Goal: Transaction & Acquisition: Purchase product/service

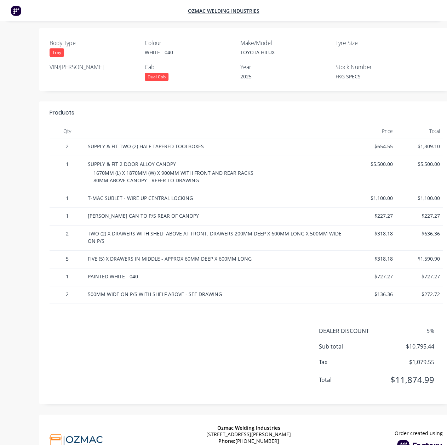
scroll to position [193, 0]
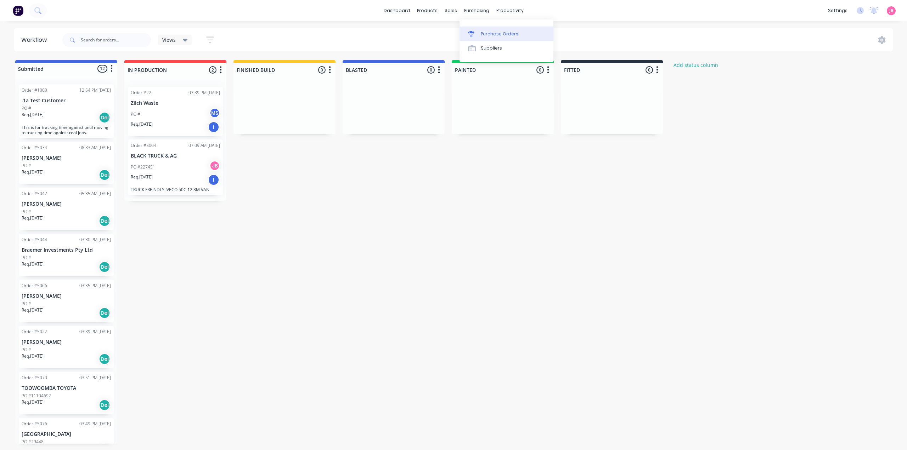
click at [478, 32] on div at bounding box center [473, 34] width 11 height 6
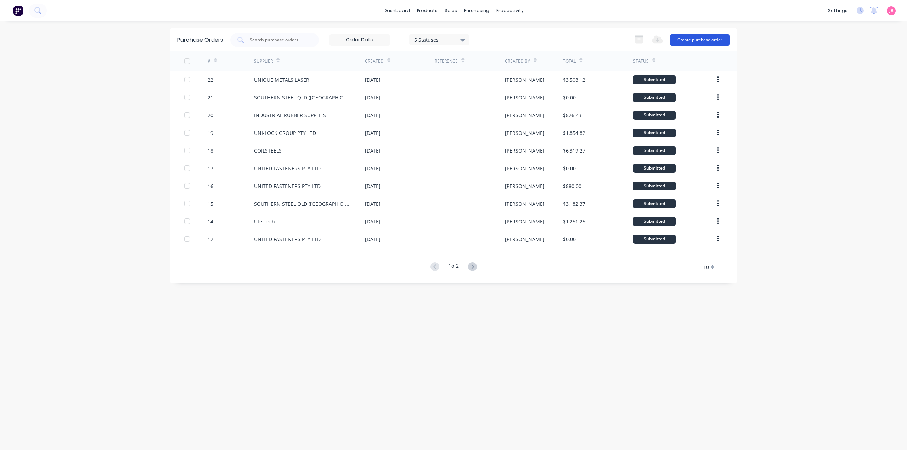
click at [705, 38] on button "Create purchase order" at bounding box center [700, 39] width 60 height 11
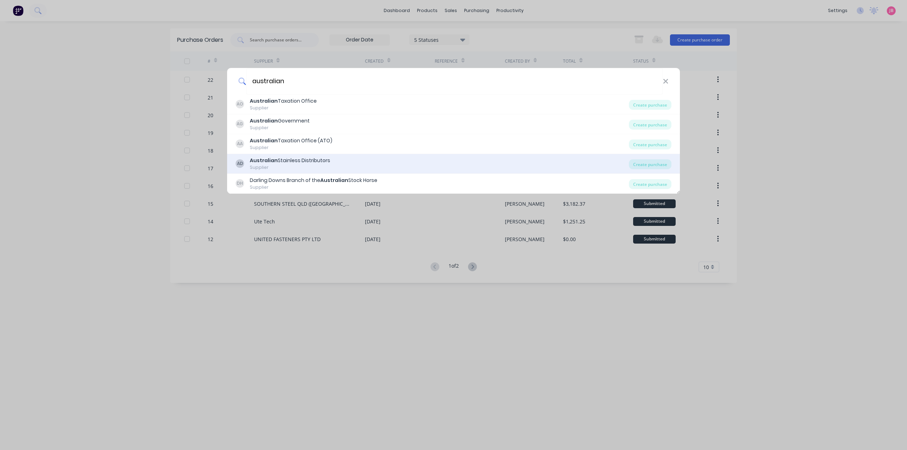
type input "australian"
click at [312, 163] on div "Australian Stainless Distributors" at bounding box center [290, 160] width 80 height 7
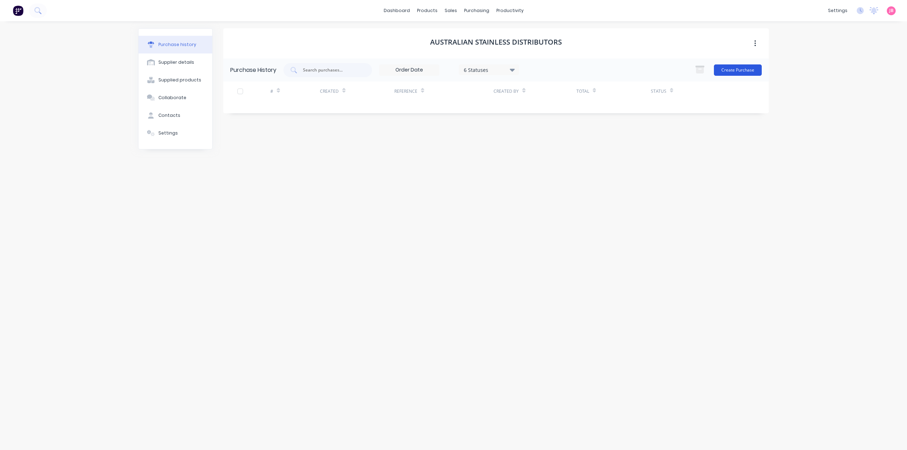
click at [744, 70] on button "Create Purchase" at bounding box center [738, 69] width 48 height 11
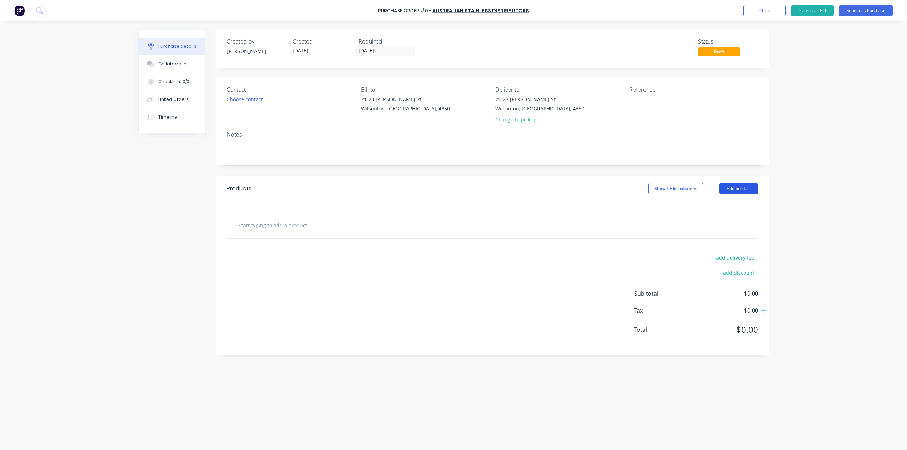
click at [741, 189] on button "Add product" at bounding box center [738, 188] width 39 height 11
click at [723, 208] on div "Product catalogue" at bounding box center [724, 207] width 55 height 10
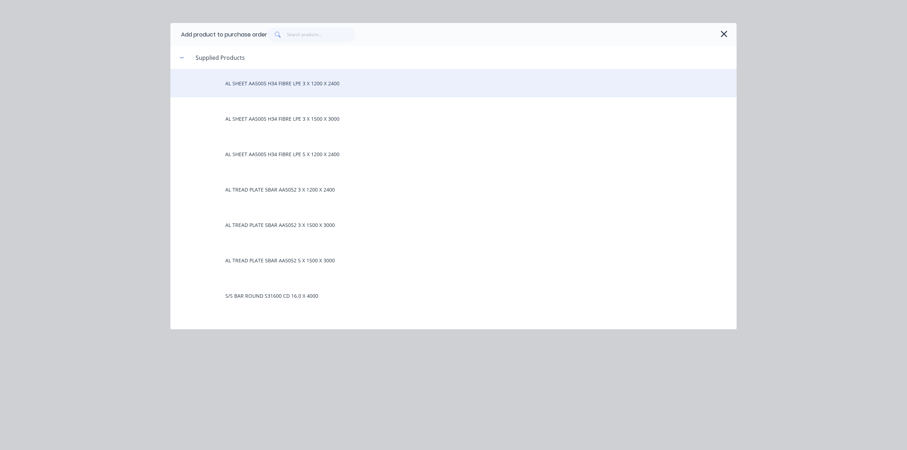
click at [302, 87] on div "AL SHEET AA5005 H34 FIBRE LPE 3 X 1200 X 2400" at bounding box center [453, 83] width 566 height 28
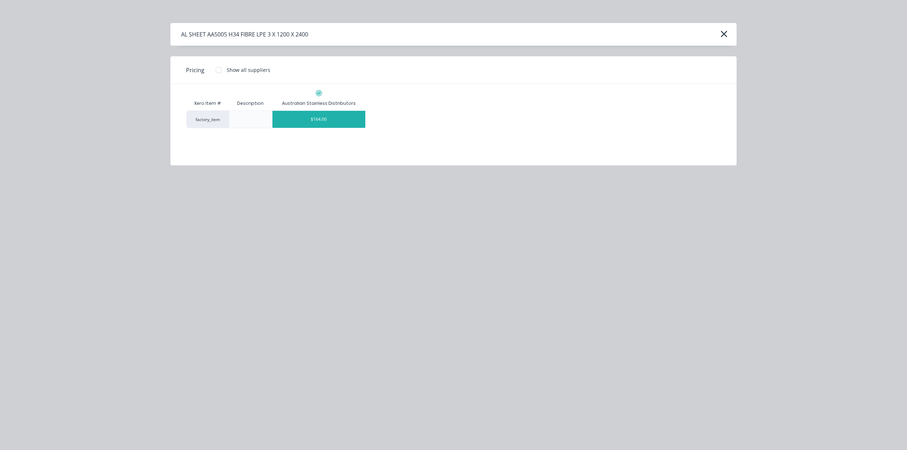
click at [314, 121] on div "$164.00" at bounding box center [318, 119] width 93 height 17
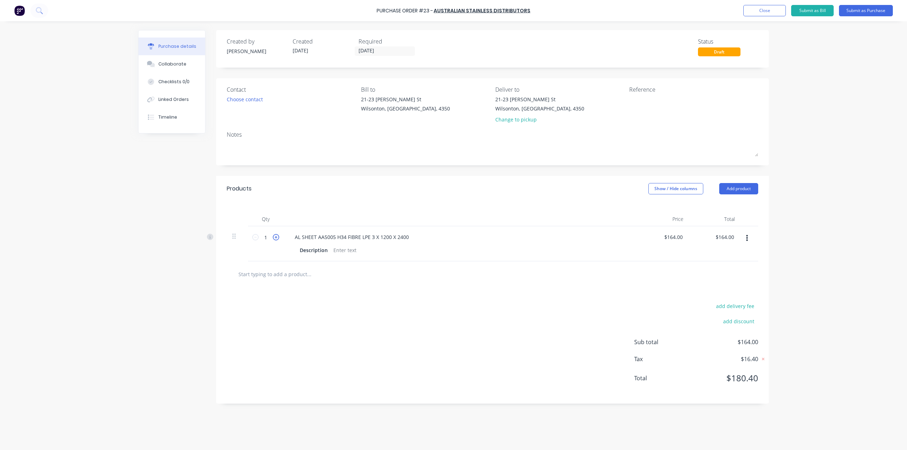
click at [273, 238] on icon at bounding box center [276, 237] width 6 height 6
type input "2"
type input "$328.00"
click at [273, 238] on icon at bounding box center [276, 237] width 6 height 6
type input "3"
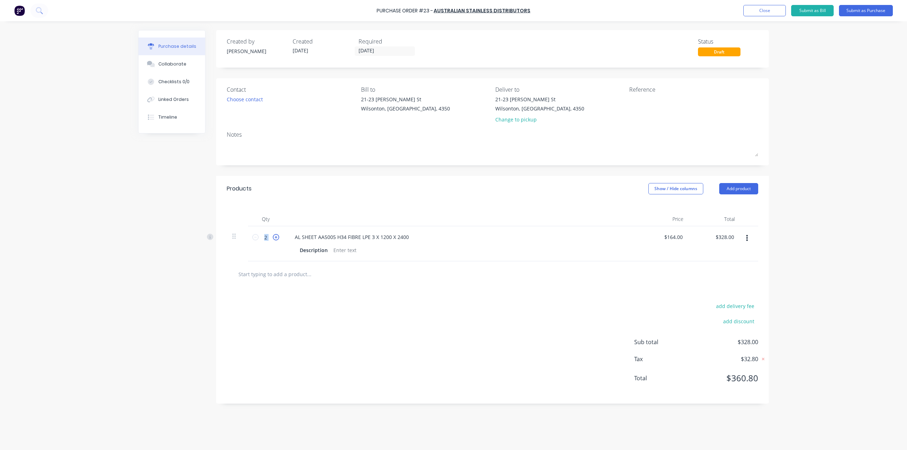
type input "$492.00"
click at [274, 238] on icon at bounding box center [276, 237] width 6 height 6
type input "4"
type input "$656.00"
click at [274, 238] on icon at bounding box center [276, 237] width 6 height 6
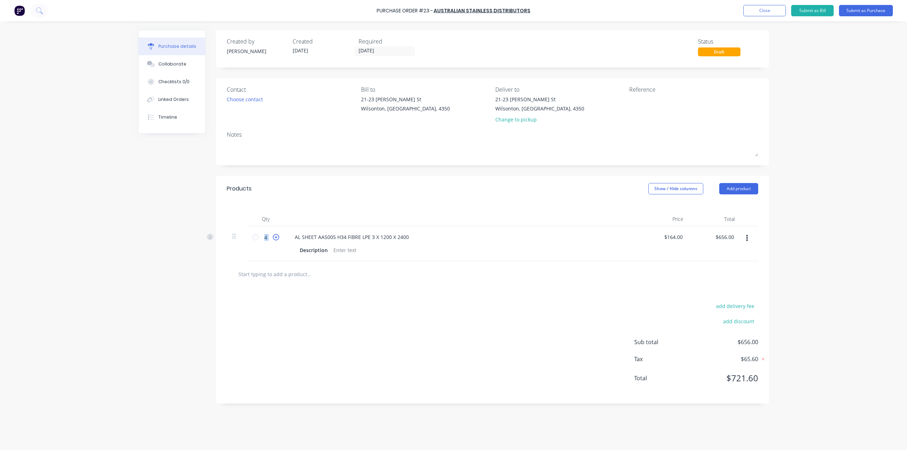
type input "5"
type input "$820.00"
click at [274, 238] on icon at bounding box center [276, 237] width 6 height 6
type input "6"
type input "$984.00"
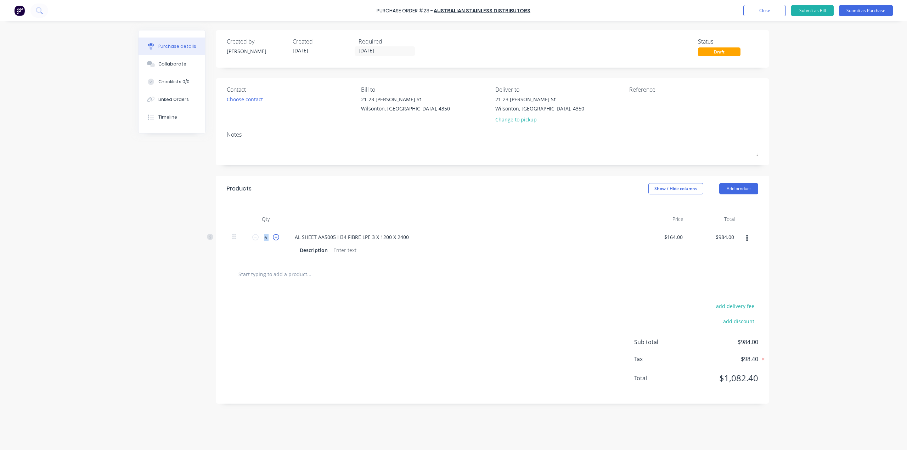
click at [274, 238] on icon at bounding box center [276, 237] width 6 height 6
type input "7"
type input "$1,148.00"
click at [274, 238] on icon at bounding box center [276, 237] width 6 height 6
type input "8"
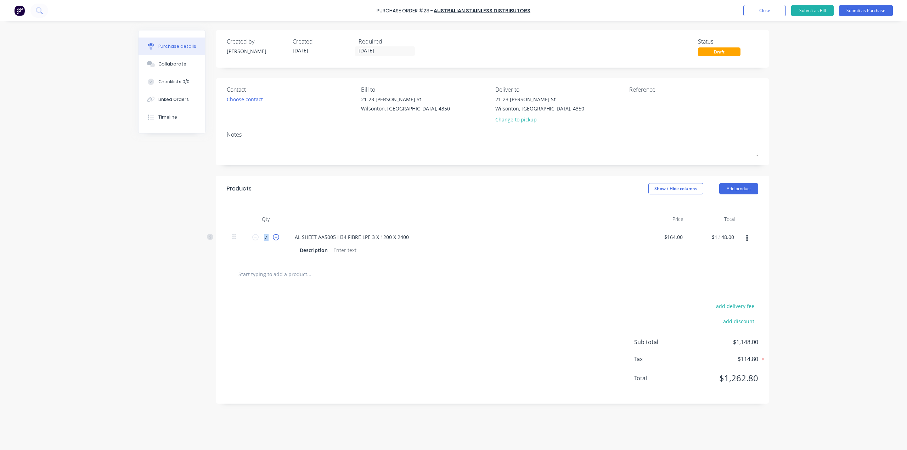
type input "$1,312.00"
click at [274, 238] on icon at bounding box center [276, 237] width 6 height 6
type input "9"
type input "$1,476.00"
click at [274, 238] on icon at bounding box center [276, 237] width 6 height 6
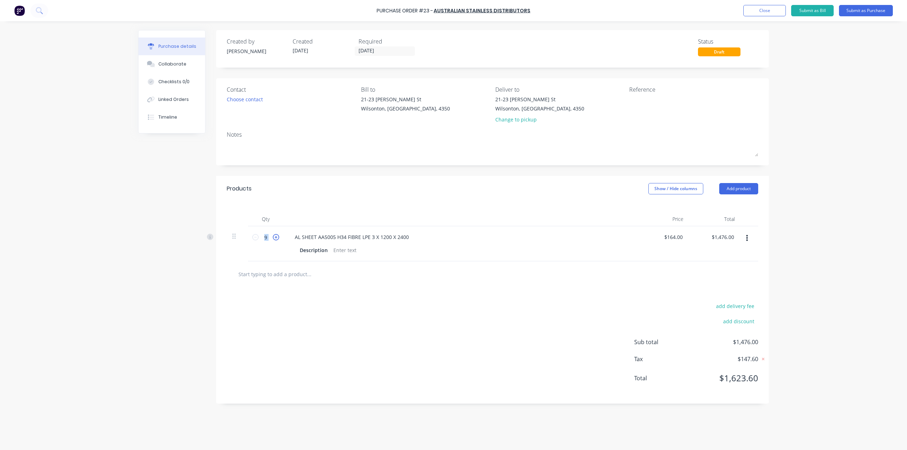
type input "10"
type input "$1,640.00"
click at [274, 238] on icon at bounding box center [276, 237] width 6 height 6
type input "11"
type input "$1,804.00"
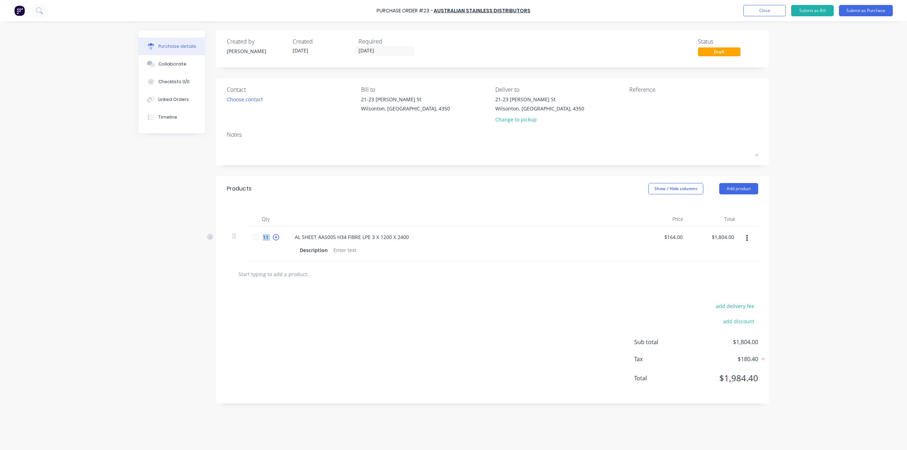
click at [274, 238] on icon at bounding box center [276, 237] width 6 height 6
type input "12"
type input "$1,968.00"
click at [274, 238] on icon at bounding box center [276, 237] width 6 height 6
type input "13"
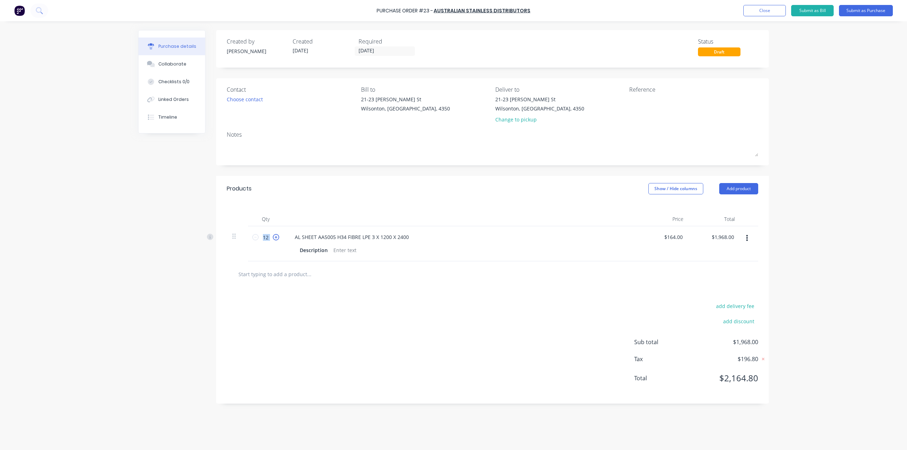
type input "$2,132.00"
click at [274, 238] on icon at bounding box center [276, 237] width 6 height 6
type input "14"
type input "$2,296.00"
click at [274, 238] on icon at bounding box center [276, 237] width 6 height 6
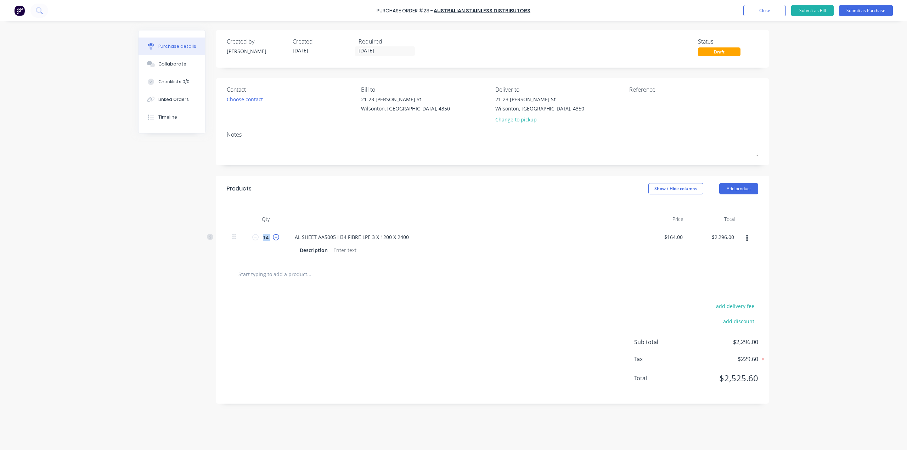
type input "15"
type input "$2,460.00"
click at [274, 238] on icon at bounding box center [276, 237] width 6 height 6
type input "16"
type input "$2,624.00"
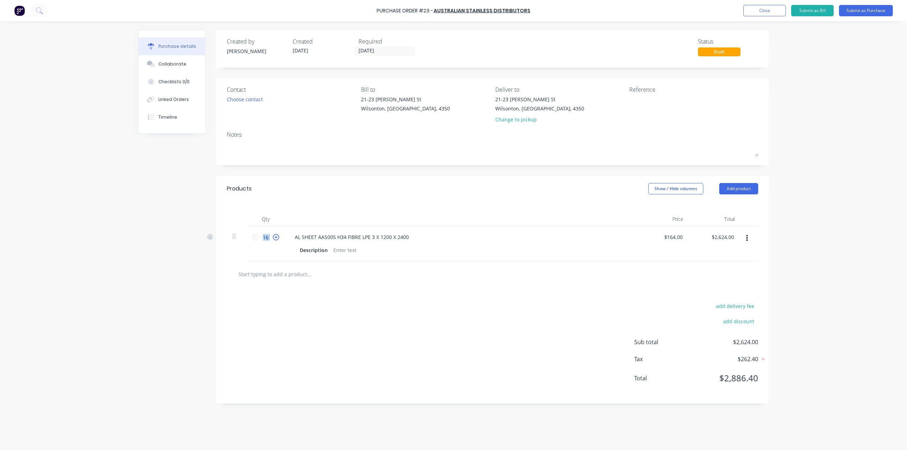
click at [274, 238] on icon at bounding box center [276, 237] width 6 height 6
type input "17"
type input "$2,788.00"
click at [274, 238] on icon at bounding box center [276, 237] width 6 height 6
type input "18"
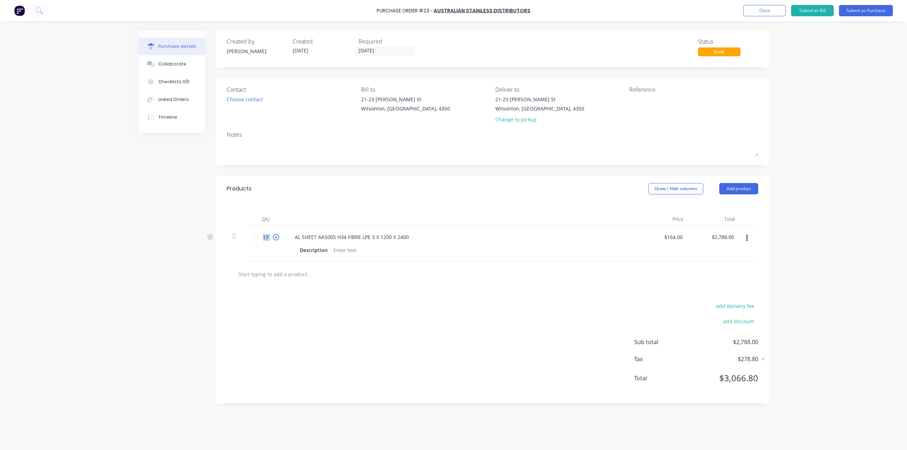
type input "$2,952.00"
click at [274, 238] on icon at bounding box center [276, 237] width 6 height 6
type input "19"
type input "$3,116.00"
click at [274, 238] on icon at bounding box center [276, 237] width 6 height 6
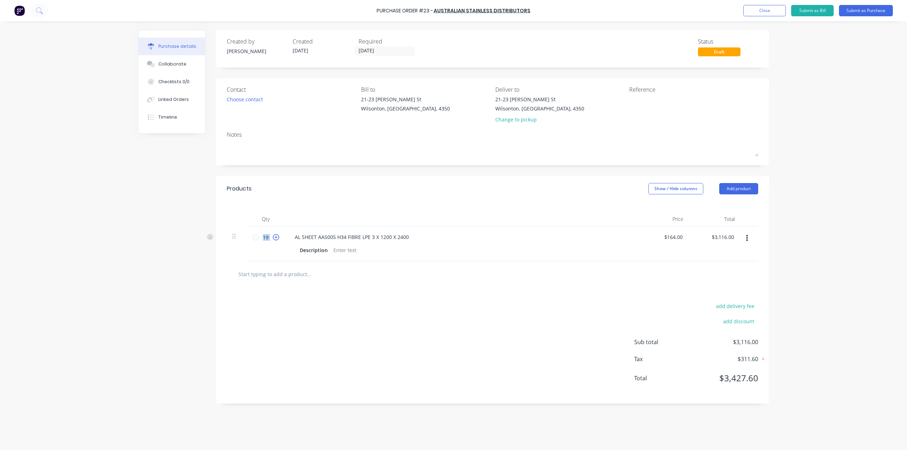
type input "20"
type input "$3,280.00"
click at [373, 193] on div "Products Show / Hide columns Add product" at bounding box center [492, 189] width 553 height 26
click at [252, 103] on div "Choose contact" at bounding box center [245, 99] width 36 height 7
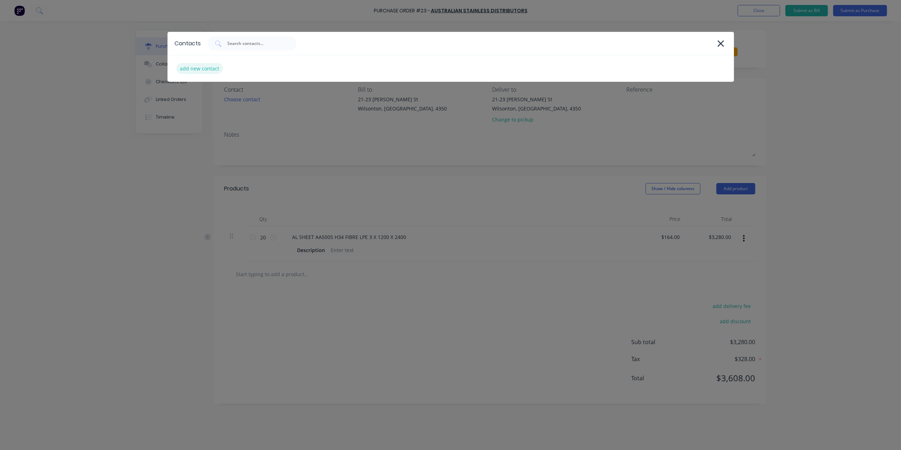
click at [195, 68] on div "add new contact" at bounding box center [199, 68] width 46 height 11
select select "AU"
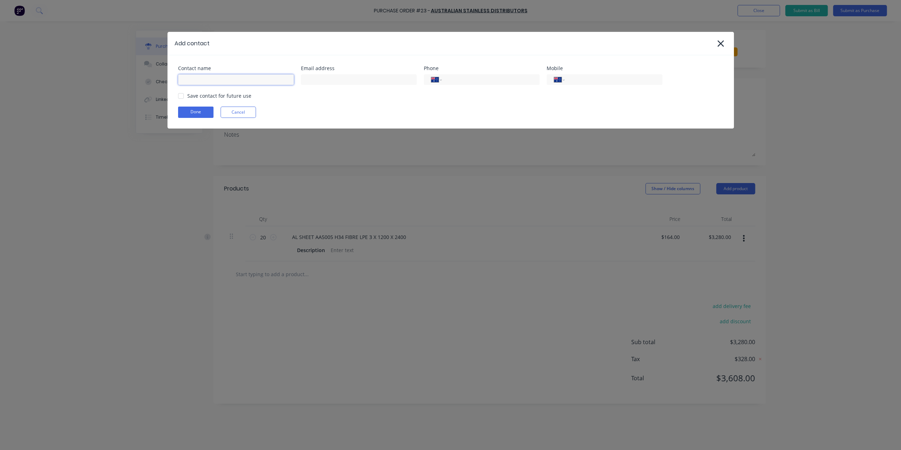
click at [263, 78] on input at bounding box center [236, 79] width 116 height 11
type input "J"
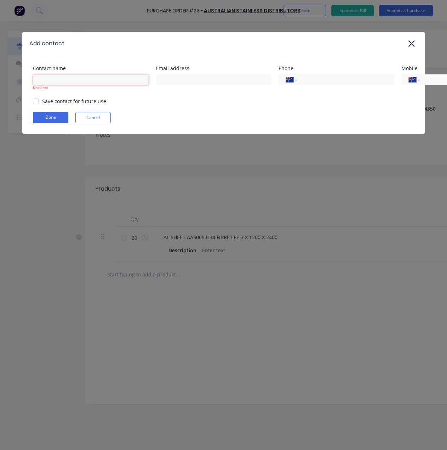
click at [51, 80] on input at bounding box center [91, 79] width 116 height 11
type input "JANET FLYNN"
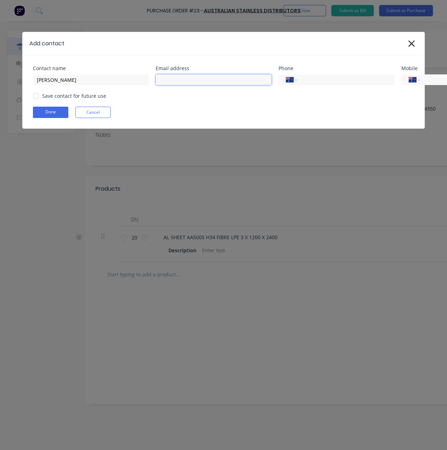
click at [161, 76] on input at bounding box center [214, 79] width 116 height 11
type input "J"
type input "janetflynn@asdsales.com.au"
click at [322, 81] on input "tel" at bounding box center [344, 80] width 85 height 8
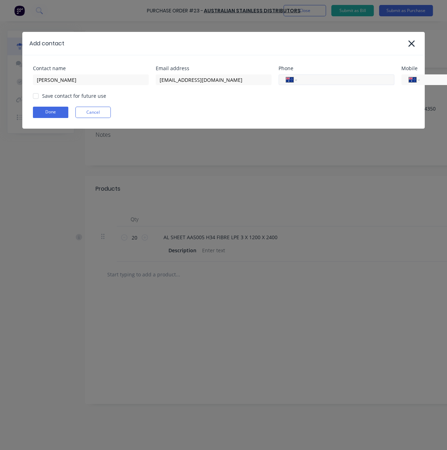
click at [321, 79] on input "tel" at bounding box center [344, 80] width 85 height 8
type input "(07) 3266 6211"
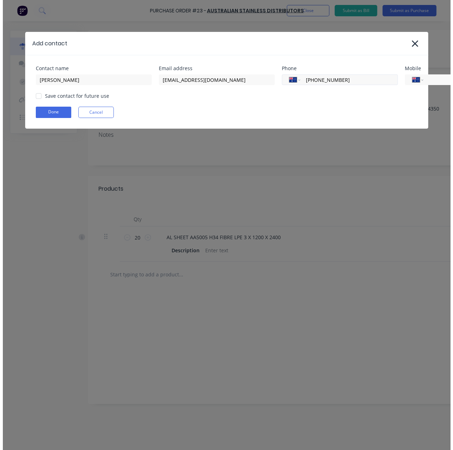
scroll to position [0, 63]
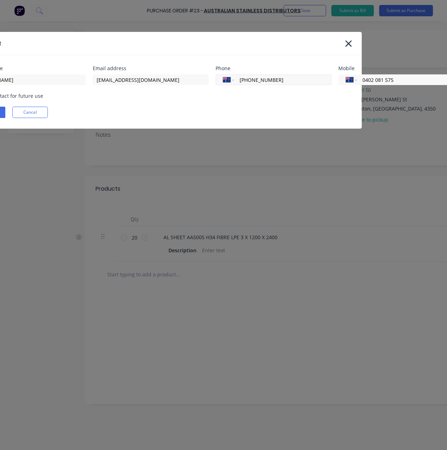
type input "0402 081 575"
drag, startPoint x: 268, startPoint y: 445, endPoint x: 175, endPoint y: 445, distance: 92.8
click at [176, 446] on div "Add contact Contact name JANET FLYNN Email address janetflynn@asdsales.com.au P…" at bounding box center [223, 225] width 447 height 450
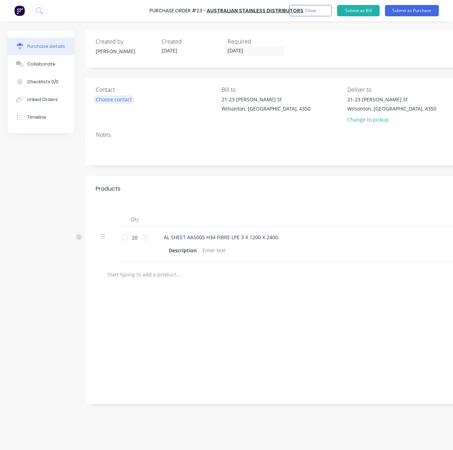
click at [122, 100] on div "Choose contact" at bounding box center [114, 99] width 36 height 7
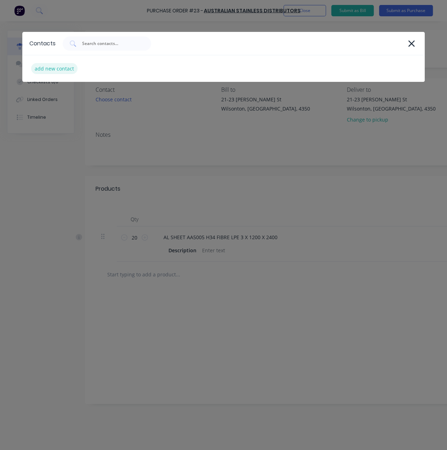
click at [68, 68] on div "add new contact" at bounding box center [54, 68] width 46 height 11
select select "AU"
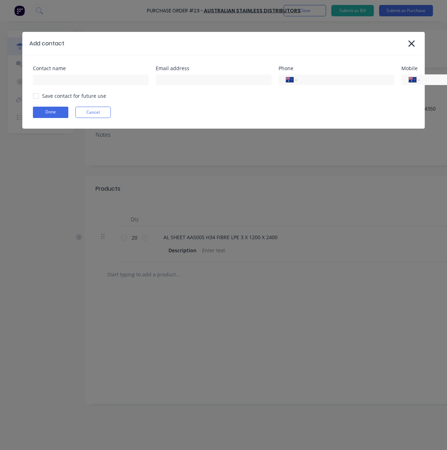
click at [79, 70] on div "Contact name" at bounding box center [91, 68] width 116 height 5
click at [77, 77] on input at bounding box center [91, 79] width 116 height 11
type input "JANET FLYNN"
click at [147, 83] on input "JANET FLYNN" at bounding box center [91, 79] width 116 height 11
click at [169, 78] on input at bounding box center [214, 79] width 116 height 11
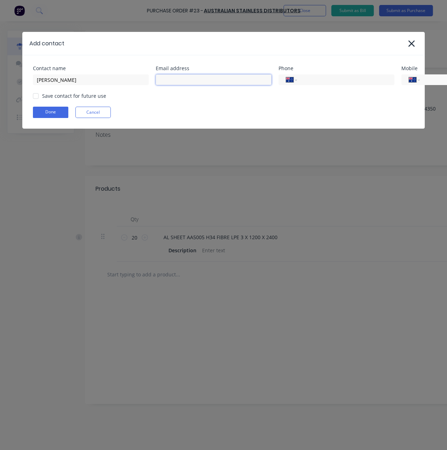
type input "janetflynn@asdsales.com.au"
click at [307, 79] on input "tel" at bounding box center [344, 80] width 85 height 8
type input "(07) 3266 6211"
type input "0402 081 575"
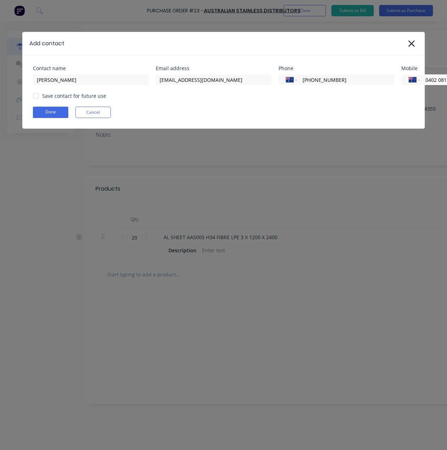
click at [55, 95] on div "Save contact for future use" at bounding box center [74, 95] width 64 height 7
click at [35, 96] on div at bounding box center [36, 96] width 14 height 14
click at [45, 115] on button "Done" at bounding box center [50, 112] width 35 height 11
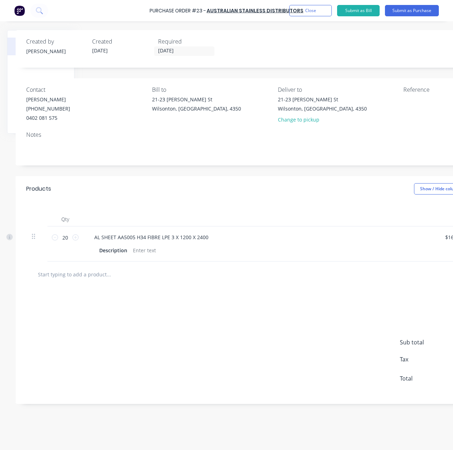
scroll to position [0, 156]
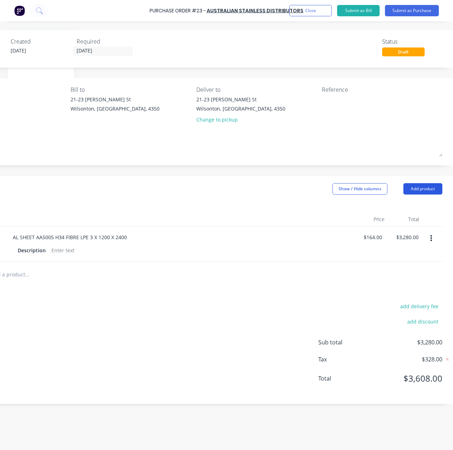
click at [424, 190] on button "Add product" at bounding box center [422, 188] width 39 height 11
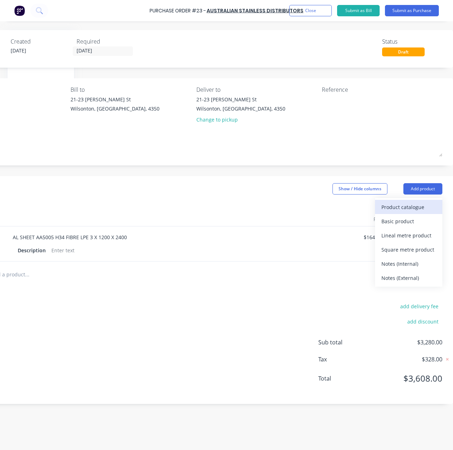
click at [412, 206] on div "Product catalogue" at bounding box center [408, 207] width 55 height 10
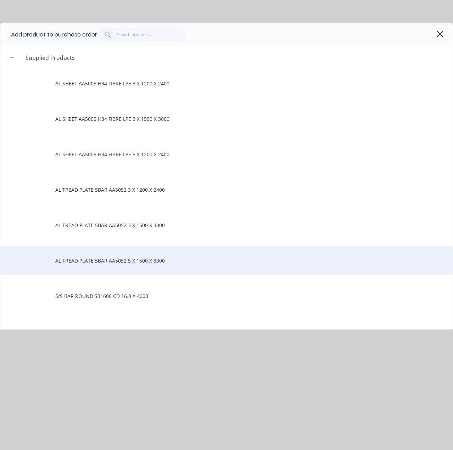
click at [132, 266] on div "AL TREAD PLATE 5BAR AA5052 5 X 1500 X 3000" at bounding box center [226, 260] width 452 height 28
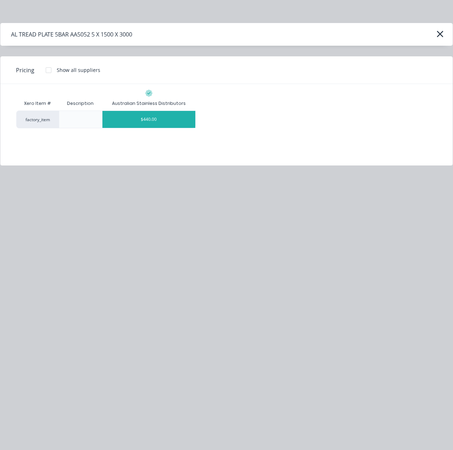
click at [153, 117] on div "$440.00" at bounding box center [148, 119] width 93 height 17
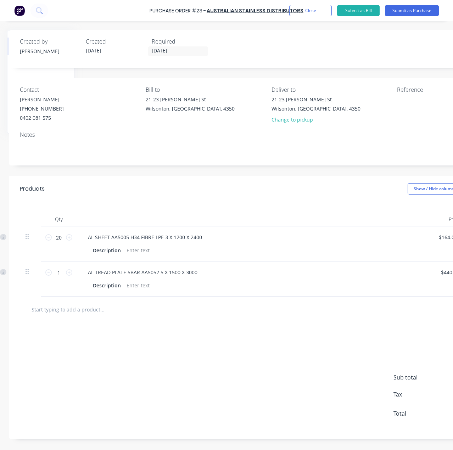
scroll to position [0, 0]
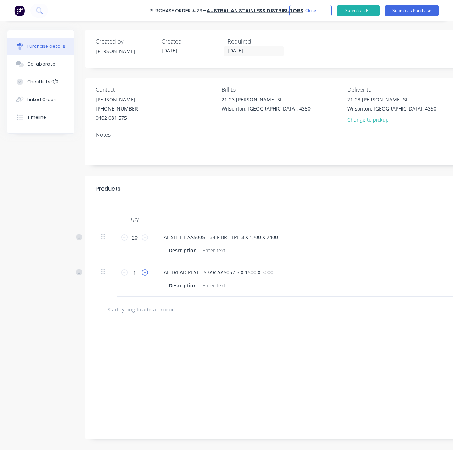
click at [144, 271] on icon at bounding box center [145, 272] width 6 height 6
type input "2"
type input "$880.00"
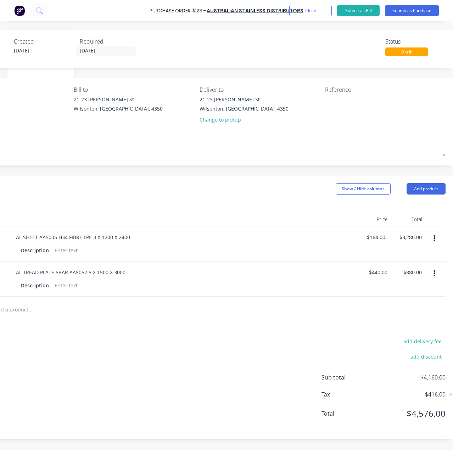
scroll to position [0, 156]
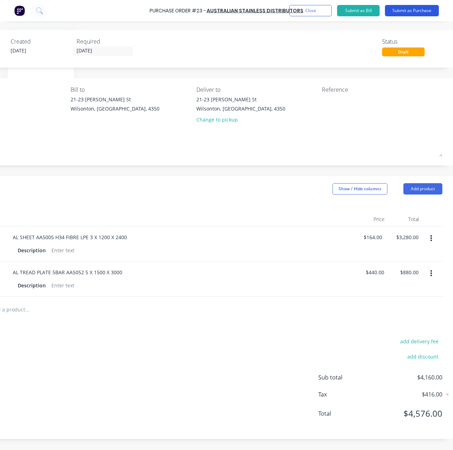
click at [419, 10] on button "Submit as Purchase" at bounding box center [412, 10] width 54 height 11
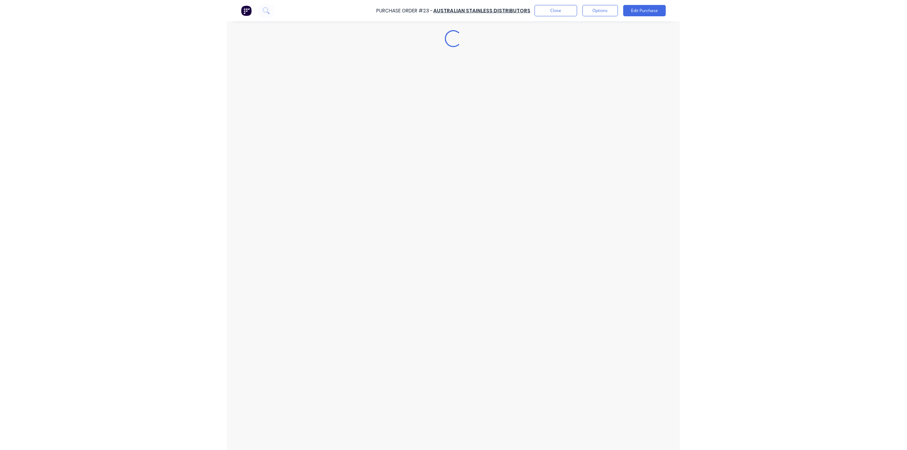
scroll to position [0, 0]
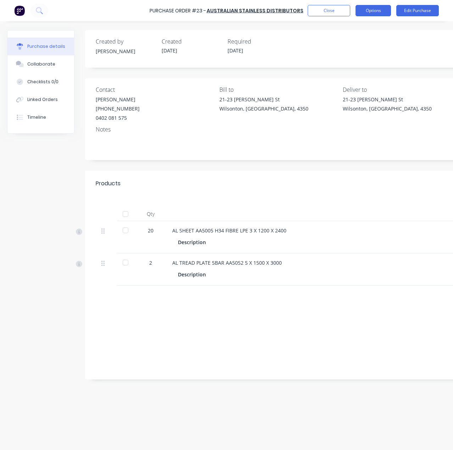
click at [374, 6] on button "Options" at bounding box center [372, 10] width 35 height 11
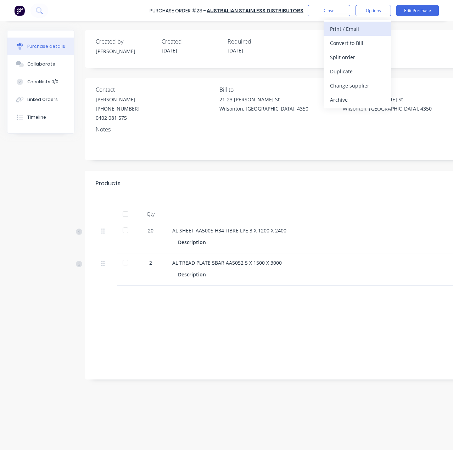
click at [362, 28] on div "Print / Email" at bounding box center [357, 29] width 55 height 10
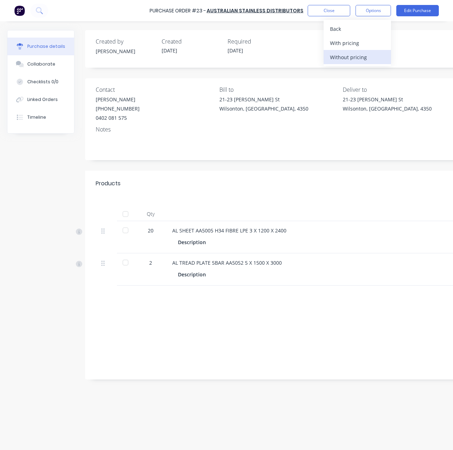
click at [360, 56] on div "Without pricing" at bounding box center [357, 57] width 55 height 10
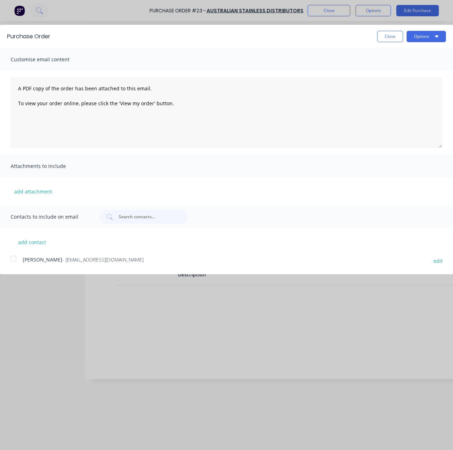
click at [13, 259] on div at bounding box center [13, 258] width 14 height 14
click at [429, 38] on button "Options" at bounding box center [425, 36] width 39 height 11
click at [409, 67] on div "Email" at bounding box center [412, 68] width 55 height 10
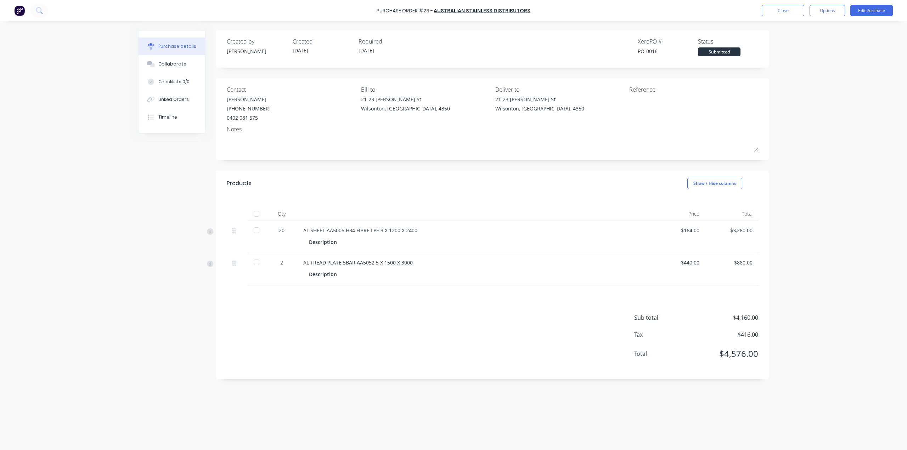
click at [20, 9] on img at bounding box center [19, 10] width 11 height 11
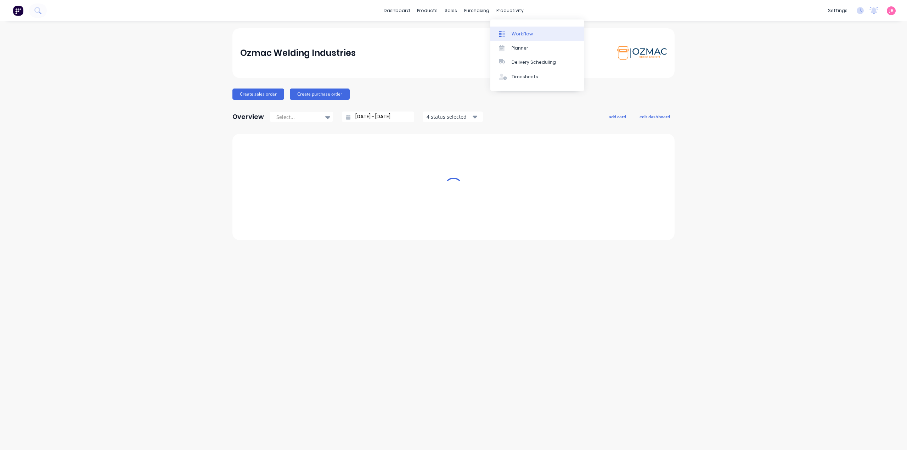
click at [514, 32] on div "Workflow" at bounding box center [521, 34] width 21 height 6
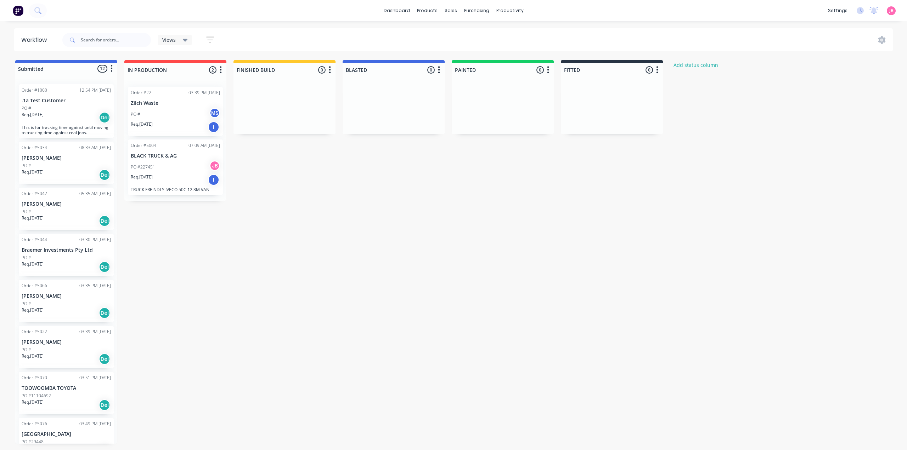
click at [111, 68] on icon "button" at bounding box center [112, 68] width 2 height 9
click at [73, 110] on button "Sort By" at bounding box center [80, 108] width 71 height 12
click at [426, 293] on div "Submitted 12 Status colour #4169E1 hex #4169E1 Save Cancel Summaries Total orde…" at bounding box center [431, 252] width 873 height 384
click at [174, 293] on div "Submitted 12 Status colour #4169E1 hex #4169E1 Save Cancel Summaries Total orde…" at bounding box center [431, 252] width 873 height 384
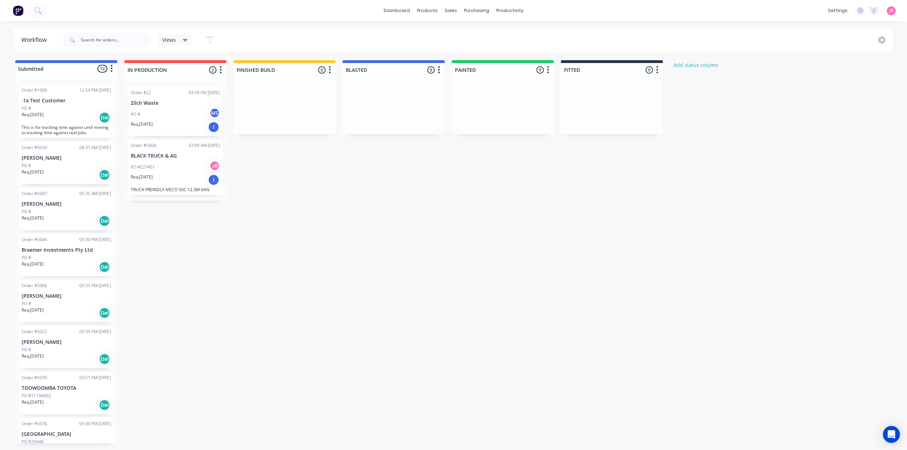
click at [666, 329] on div "Submitted 12 Status colour #4169E1 hex #4169E1 Save Cancel Summaries Total orde…" at bounding box center [431, 252] width 873 height 384
click at [336, 239] on div "Submitted 12 Status colour #4169E1 hex #4169E1 Save Cancel Summaries Total orde…" at bounding box center [431, 252] width 873 height 384
click at [278, 261] on div "Submitted 12 Status colour #4169E1 hex #4169E1 Save Cancel Summaries Total orde…" at bounding box center [431, 252] width 873 height 384
click at [479, 31] on link "Purchase Orders" at bounding box center [506, 34] width 94 height 14
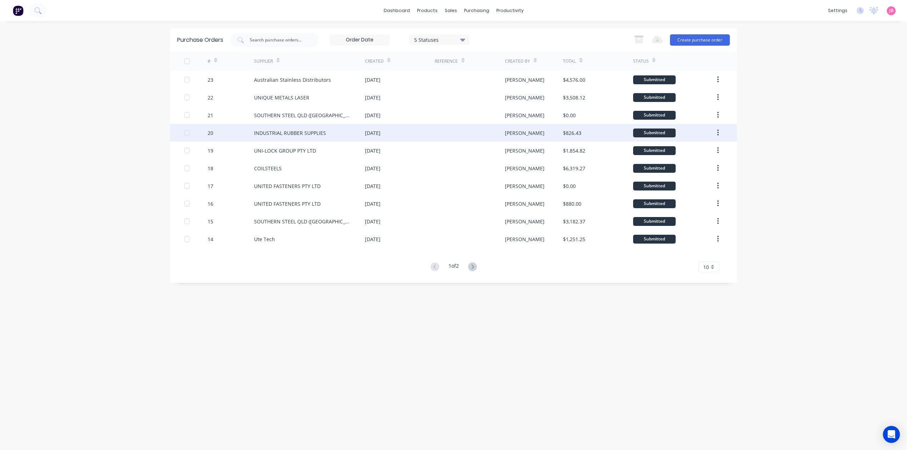
click at [327, 136] on div "INDUSTRIAL RUBBER SUPPLIES" at bounding box center [309, 133] width 111 height 18
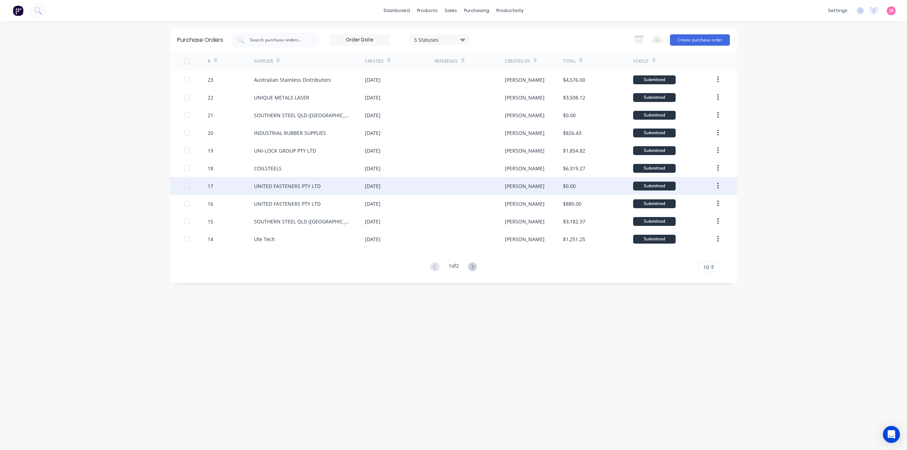
click at [313, 189] on div "UNITED FASTENERS PTY LTD" at bounding box center [287, 185] width 67 height 7
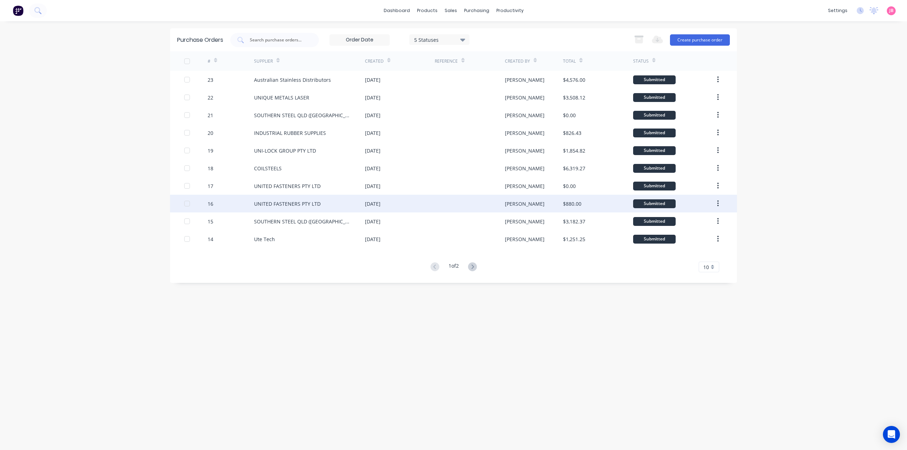
click at [352, 204] on div "UNITED FASTENERS PTY LTD" at bounding box center [309, 204] width 111 height 18
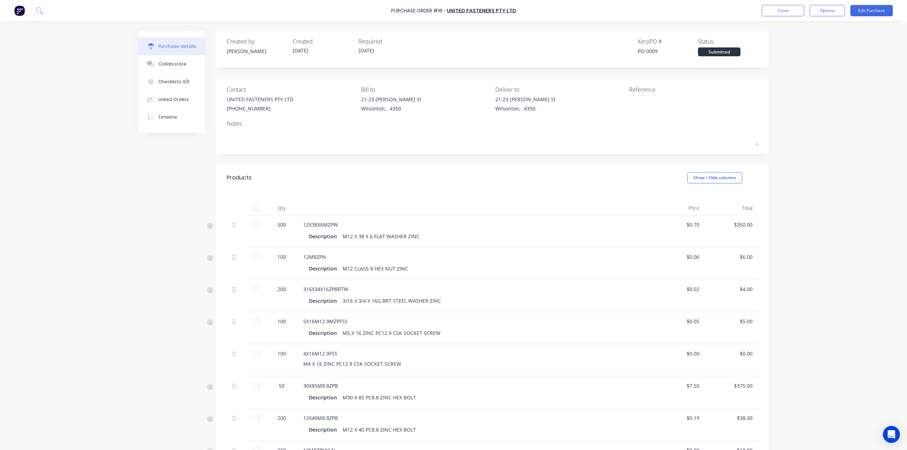
click at [368, 171] on div "Products Show / Hide columns" at bounding box center [492, 178] width 553 height 26
click at [367, 177] on div "Products Show / Hide columns" at bounding box center [492, 178] width 553 height 26
click at [395, 159] on div "Created by [PERSON_NAME] Created [DATE] Required [DATE] Xero PO # PO-0009 Statu…" at bounding box center [492, 325] width 553 height 591
click at [162, 182] on div "Created by [PERSON_NAME] Created [DATE] Required [DATE] Xero PO # PO-0009 Statu…" at bounding box center [453, 325] width 630 height 591
